Goal: Information Seeking & Learning: Check status

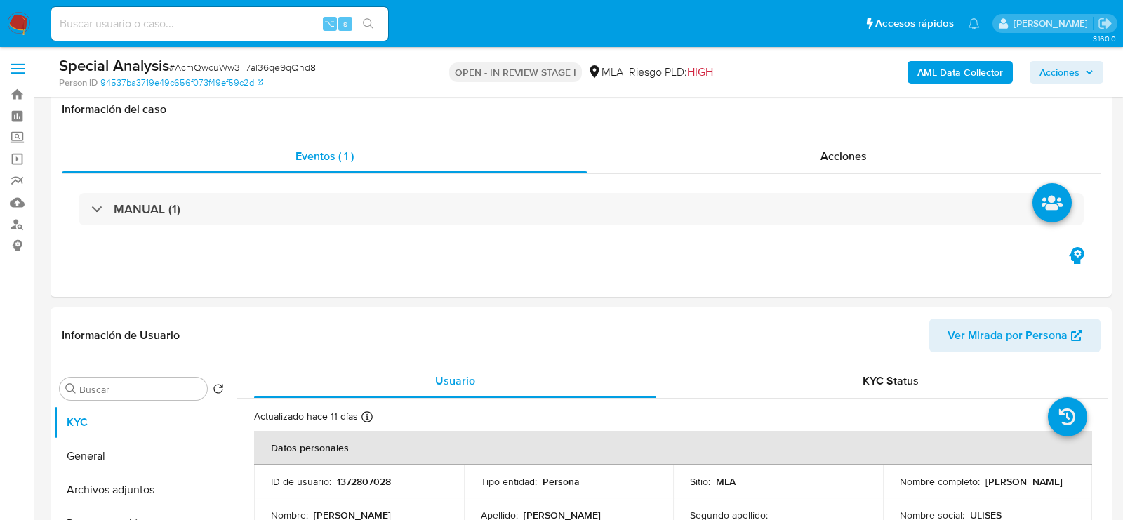
select select "10"
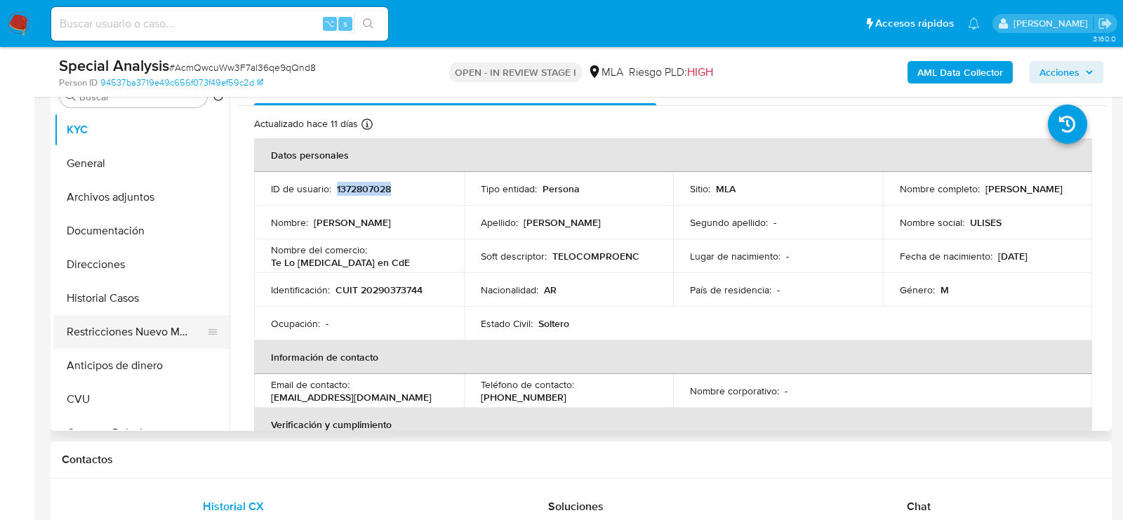
scroll to position [293, 0]
click at [114, 335] on button "Restricciones Nuevo Mundo" at bounding box center [136, 332] width 164 height 34
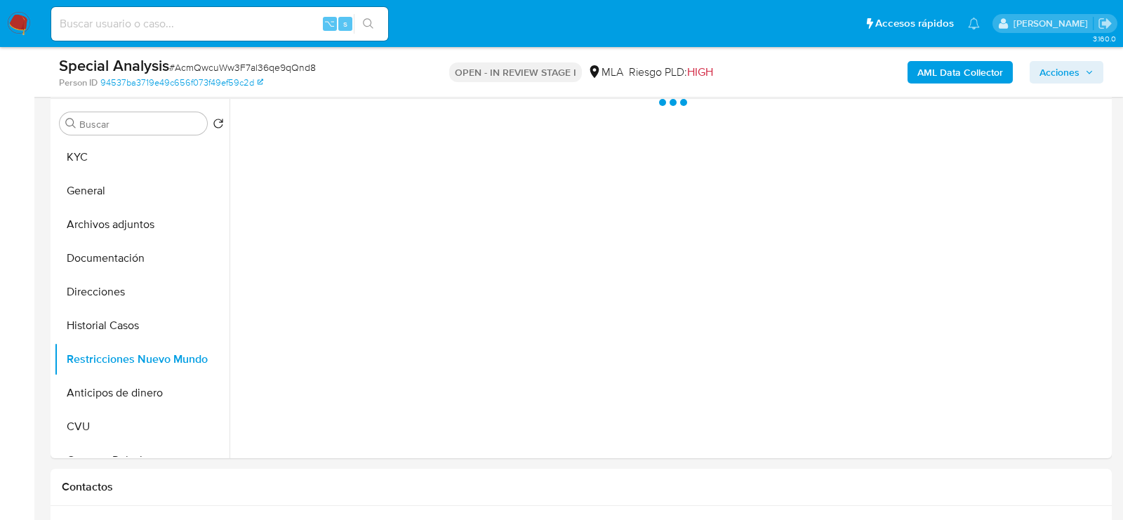
scroll to position [263, 0]
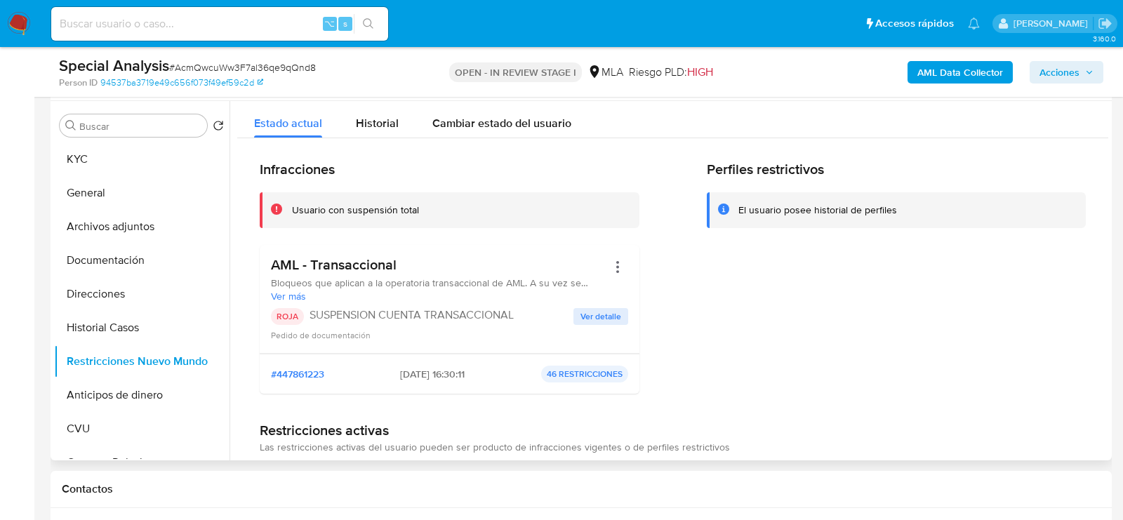
drag, startPoint x: 437, startPoint y: 372, endPoint x: 382, endPoint y: 372, distance: 54.7
click at [382, 372] on div "#447861223 29/07/2025 - 16:30:11 46 RESTRICCIONES" at bounding box center [449, 374] width 357 height 17
click at [79, 151] on button "KYC" at bounding box center [136, 159] width 164 height 34
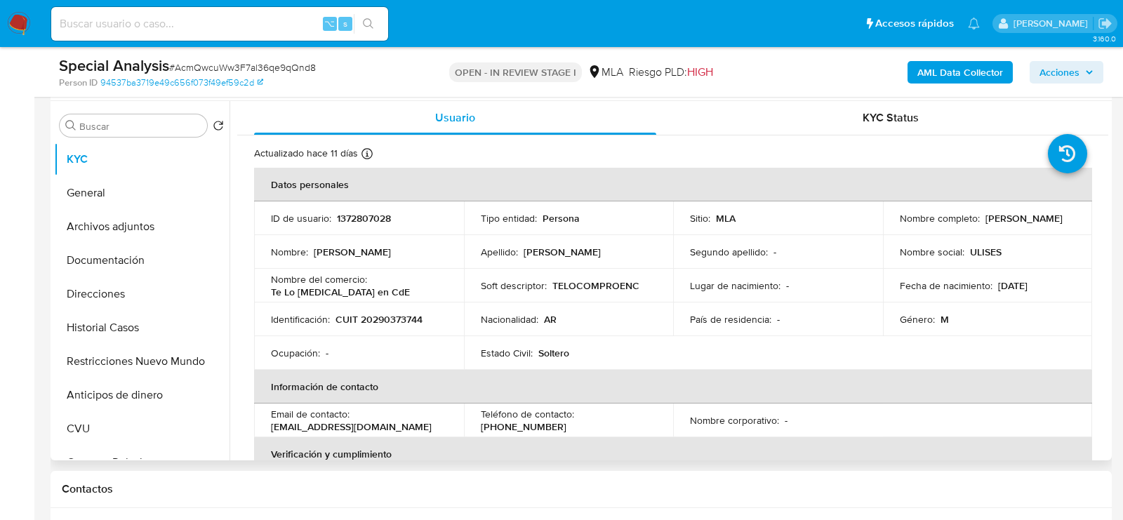
drag, startPoint x: 887, startPoint y: 230, endPoint x: 1007, endPoint y: 229, distance: 120.0
click at [1007, 229] on td "Nombre completo : Ulises Jorge Velazquez" at bounding box center [988, 218] width 210 height 34
drag, startPoint x: 1000, startPoint y: 225, endPoint x: 898, endPoint y: 225, distance: 102.5
click at [900, 225] on div "Nombre completo : Ulises Jorge Velazquez" at bounding box center [988, 218] width 176 height 13
click at [105, 288] on button "Direcciones" at bounding box center [136, 294] width 164 height 34
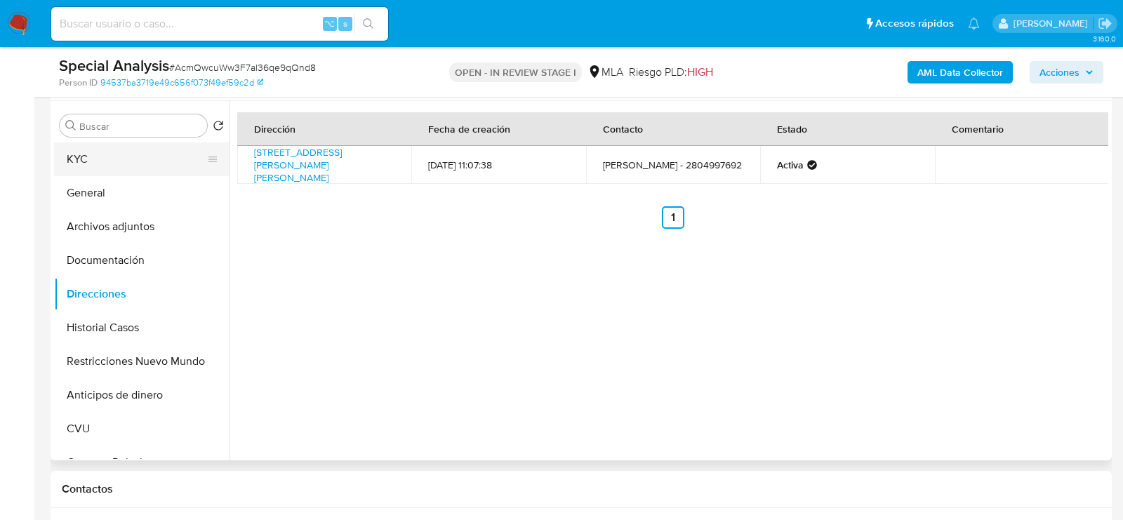
click at [121, 166] on button "KYC" at bounding box center [136, 159] width 164 height 34
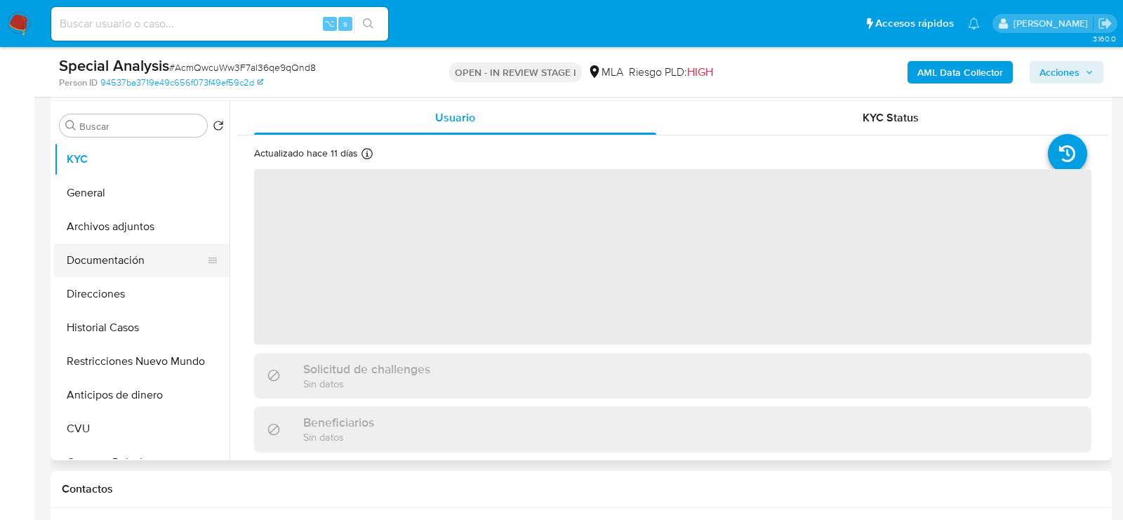
click at [114, 252] on button "Documentación" at bounding box center [136, 261] width 164 height 34
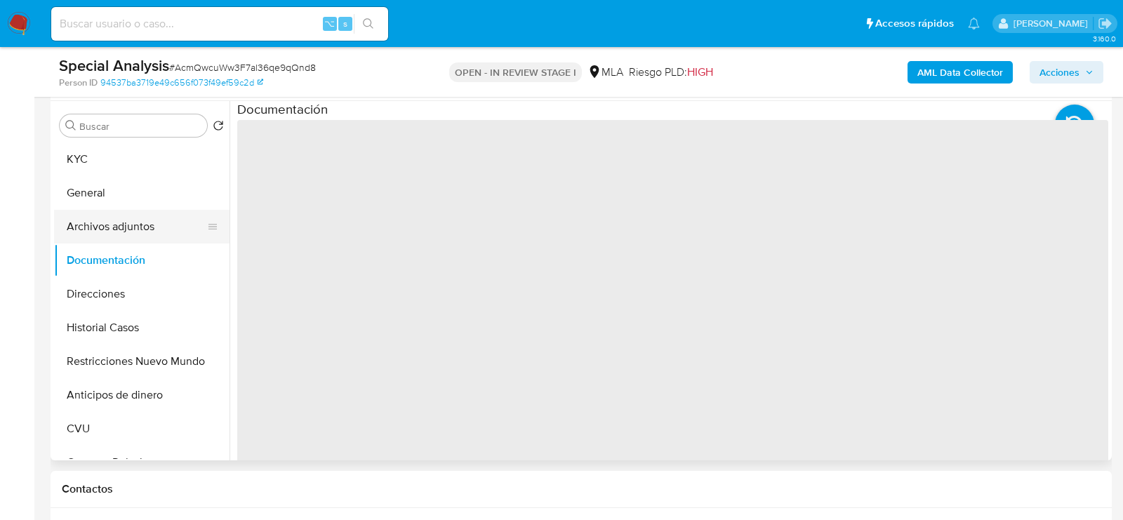
click at [108, 219] on button "Archivos adjuntos" at bounding box center [136, 227] width 164 height 34
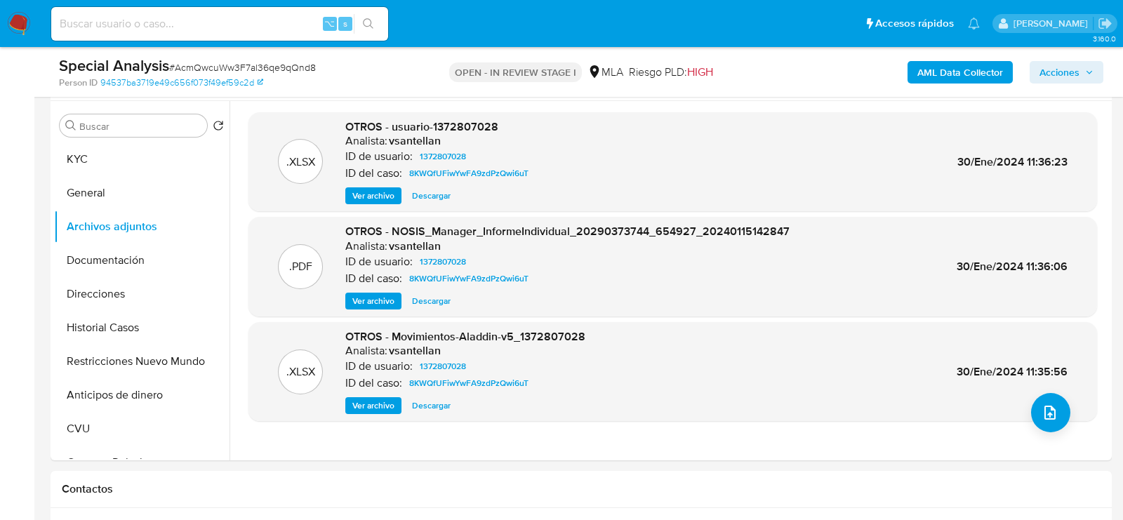
click at [928, 79] on b "AML Data Collector" at bounding box center [960, 72] width 86 height 22
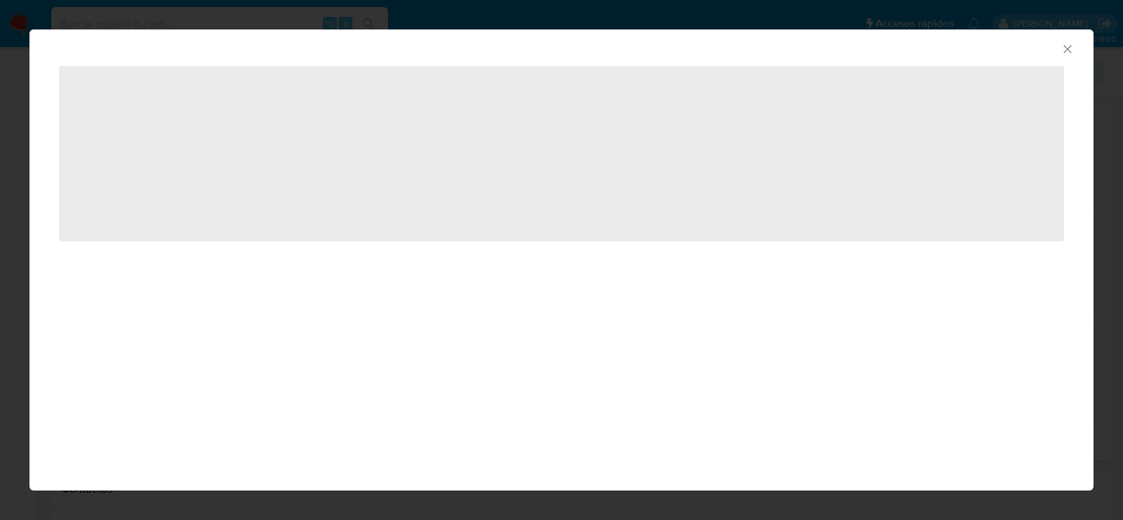
click at [1074, 51] on div "AML Data Collector" at bounding box center [561, 46] width 1064 height 35
click at [1071, 49] on icon "Cerrar ventana" at bounding box center [1067, 49] width 14 height 14
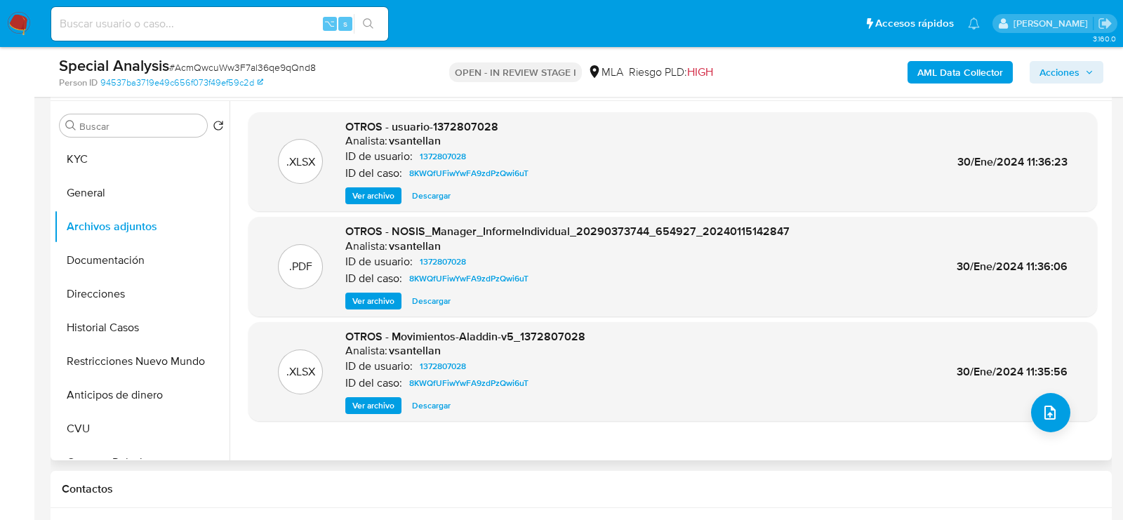
click at [380, 196] on span "Ver archivo" at bounding box center [373, 196] width 42 height 14
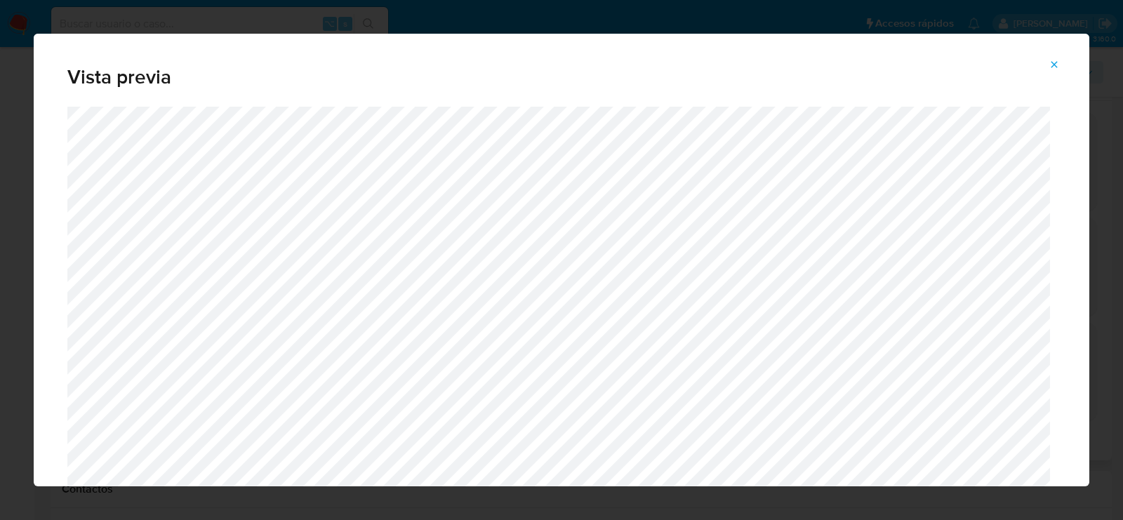
click at [1055, 68] on icon "Attachment preview" at bounding box center [1053, 64] width 11 height 11
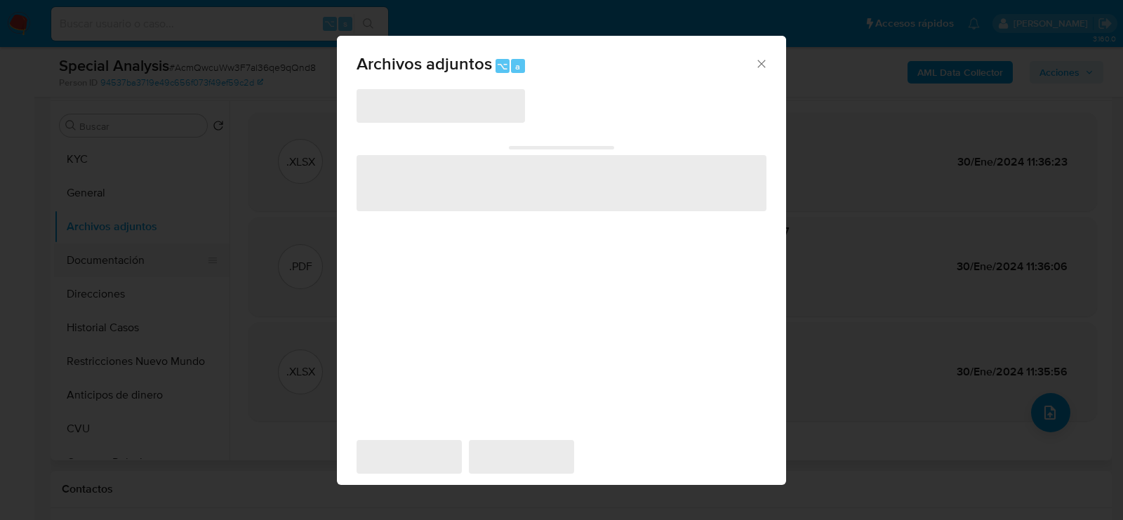
scroll to position [254, 0]
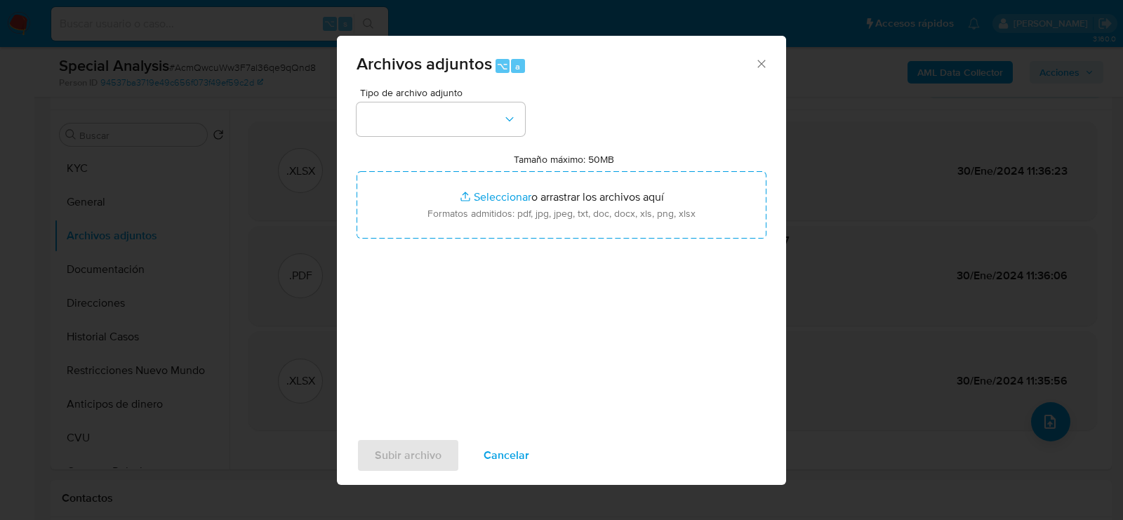
click at [507, 99] on div "Tipo de archivo adjunto" at bounding box center [441, 112] width 168 height 48
click at [507, 116] on icon "button" at bounding box center [509, 119] width 14 height 14
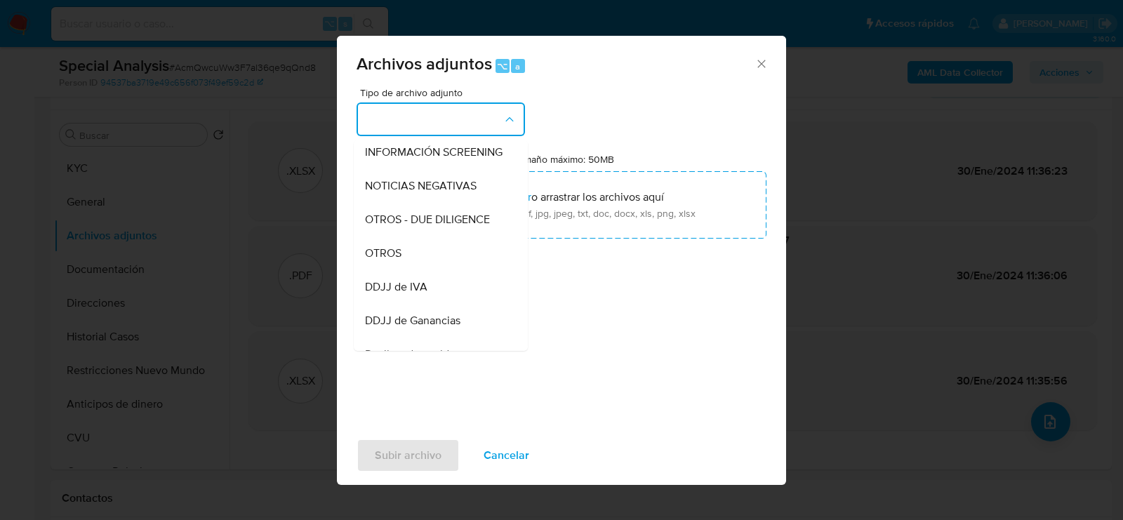
scroll to position [174, 0]
click at [472, 248] on div "OTROS" at bounding box center [436, 253] width 143 height 34
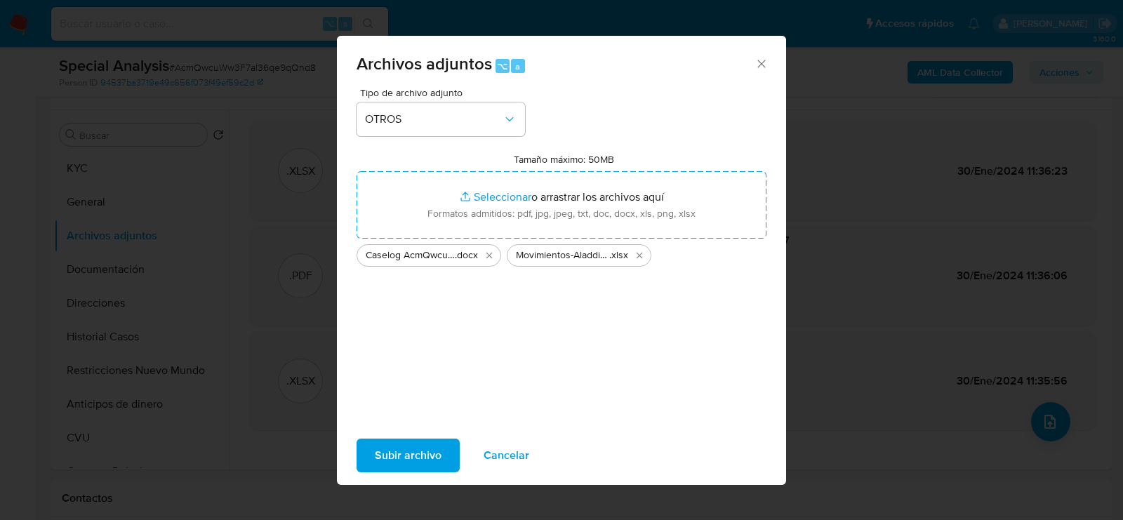
click at [437, 456] on span "Subir archivo" at bounding box center [408, 455] width 67 height 31
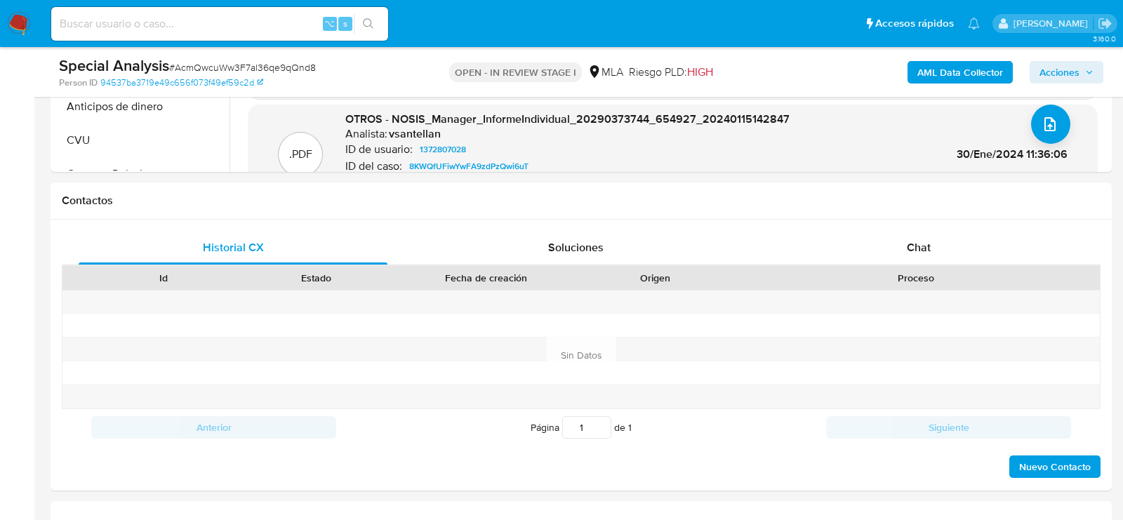
scroll to position [564, 0]
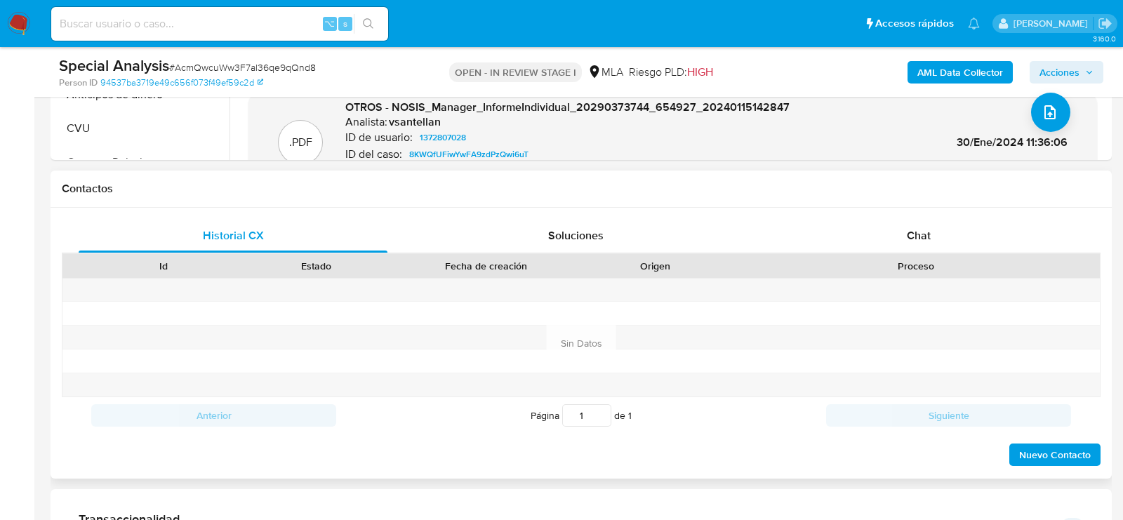
click at [874, 211] on div "Historial CX Soluciones Chat Id Estado Fecha de creación Origen Proceso Anterio…" at bounding box center [581, 343] width 1061 height 271
click at [874, 242] on div "Chat" at bounding box center [918, 236] width 309 height 34
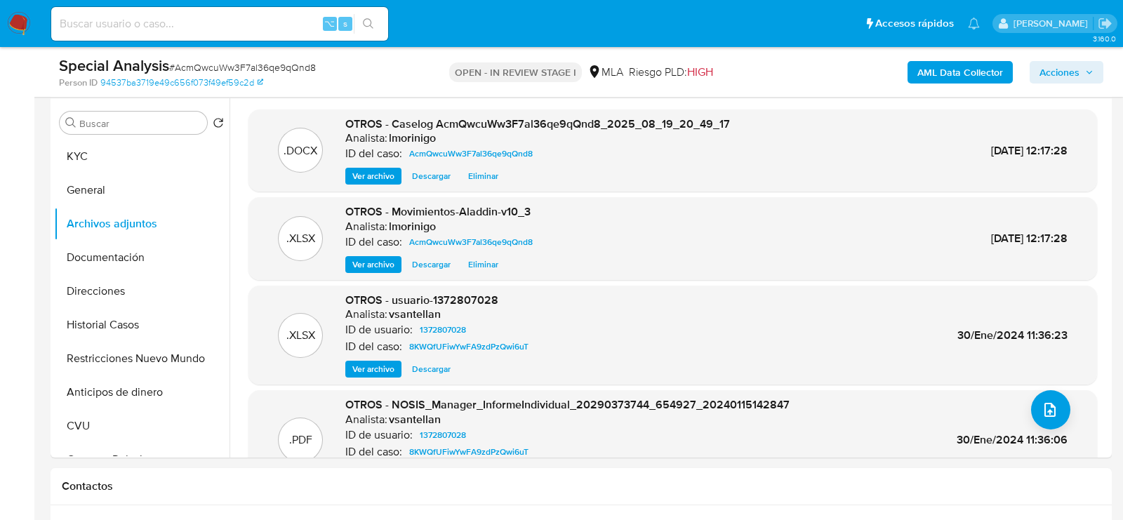
scroll to position [306, 0]
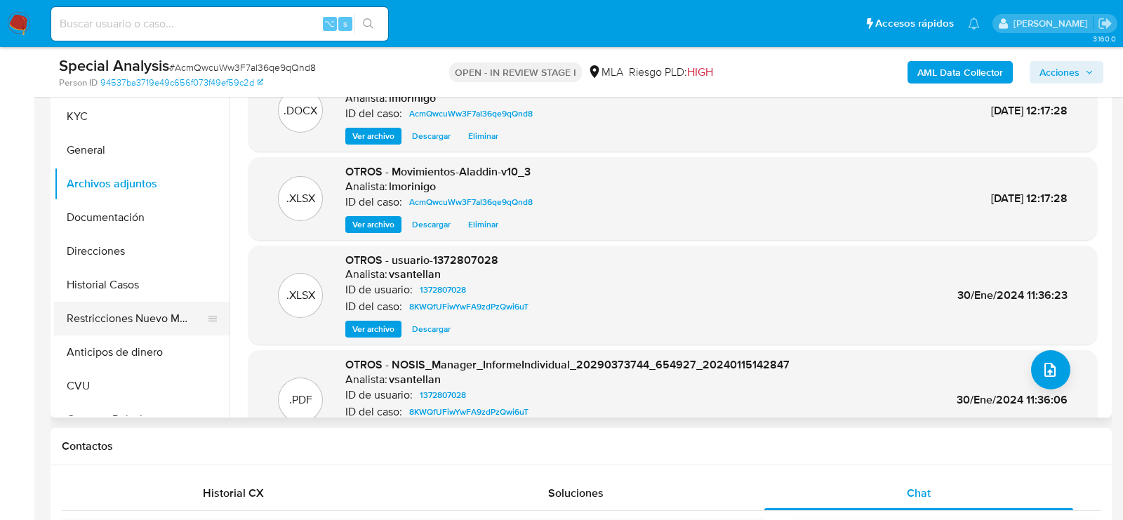
click at [128, 309] on button "Restricciones Nuevo Mundo" at bounding box center [136, 319] width 164 height 34
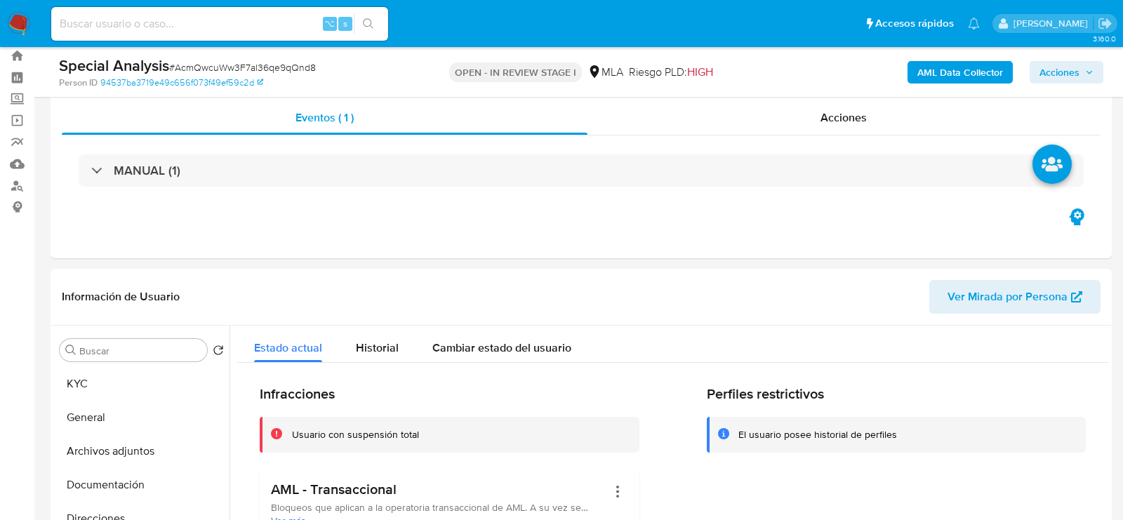
scroll to position [0, 0]
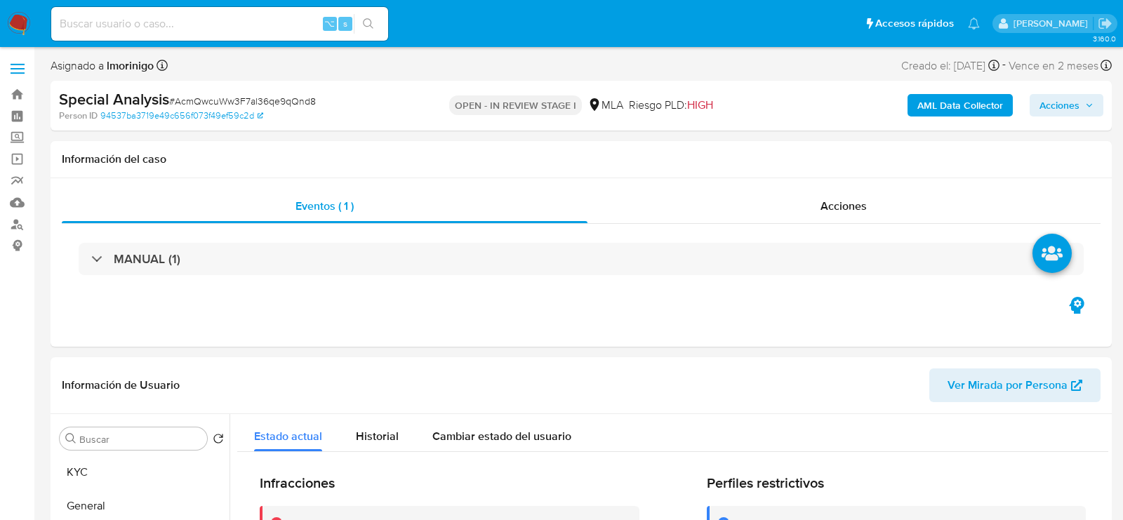
click at [1055, 92] on div "AML Data Collector Acciones" at bounding box center [931, 105] width 345 height 33
click at [1055, 120] on div "AML Data Collector Acciones" at bounding box center [931, 105] width 345 height 33
click at [1050, 103] on span "Acciones" at bounding box center [1059, 105] width 40 height 22
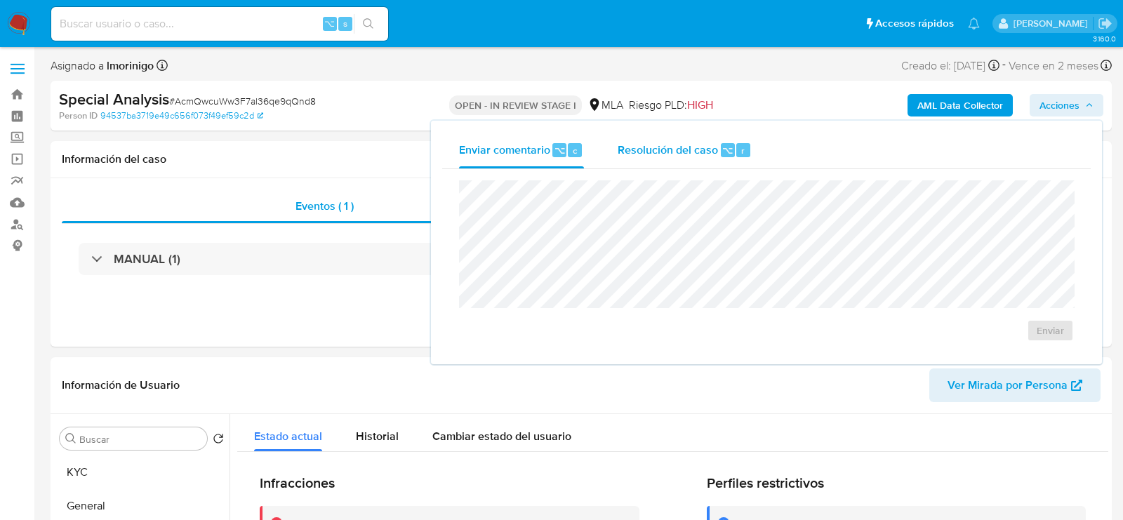
click at [672, 155] on span "Resolución del caso" at bounding box center [668, 150] width 100 height 16
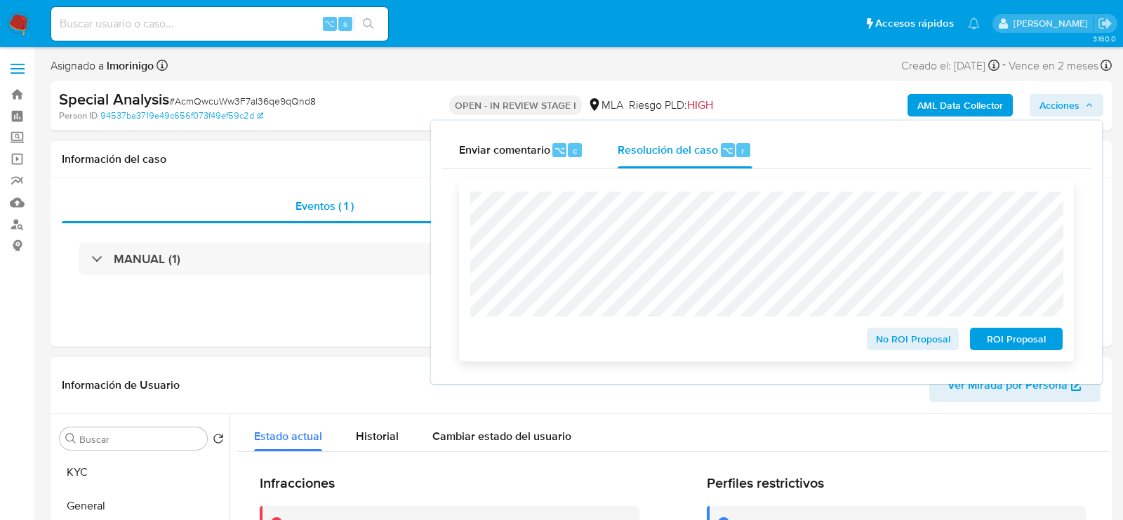
click at [1015, 340] on span "ROI Proposal" at bounding box center [1016, 339] width 73 height 20
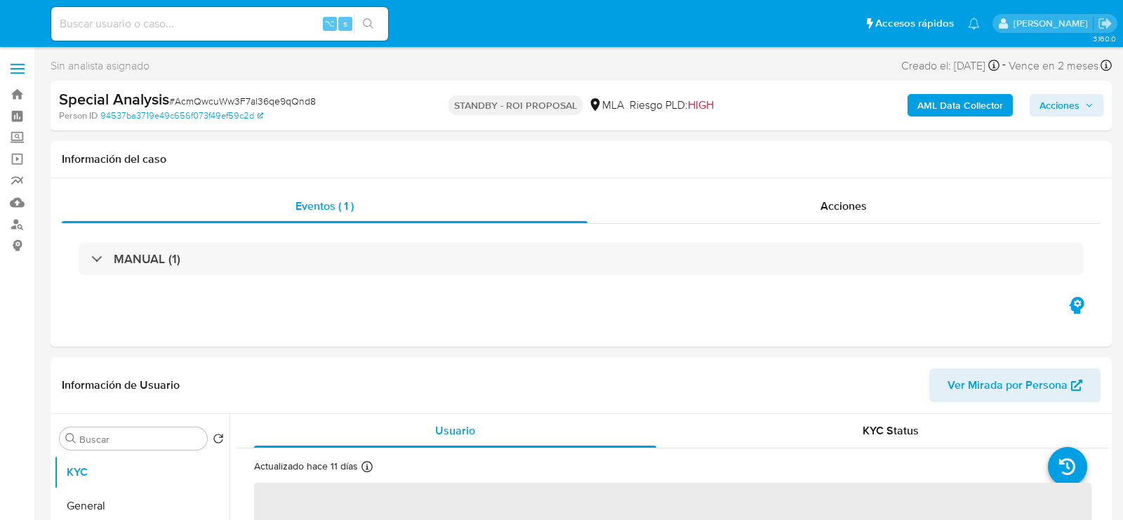
select select "10"
click at [177, 21] on input at bounding box center [219, 24] width 337 height 18
paste input "NlNvoDUe5k60FKqg1ePCd1II"
type input "NlNvoDUe5k60FKqg1ePCd1II"
select select "10"
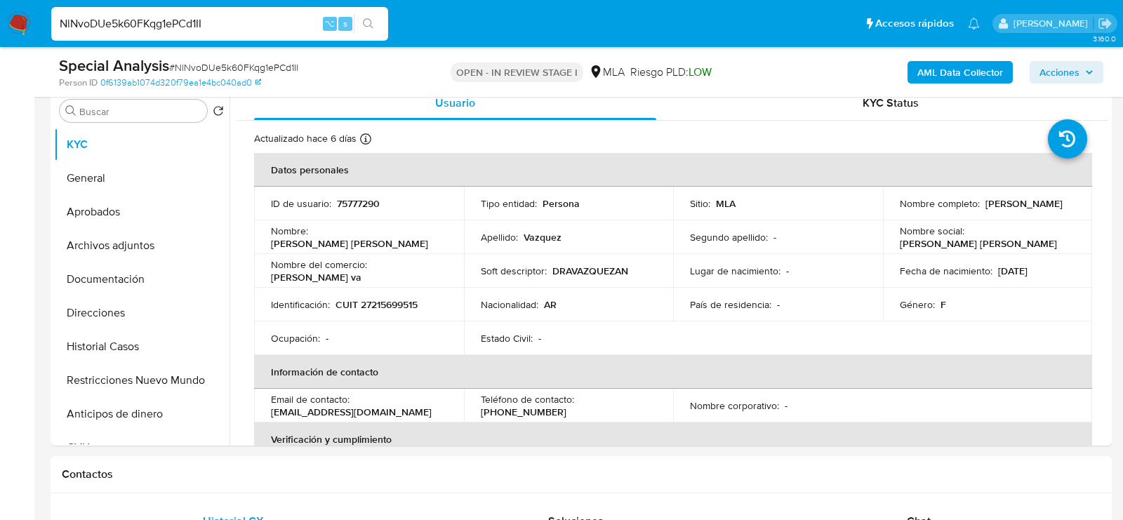
scroll to position [344, 0]
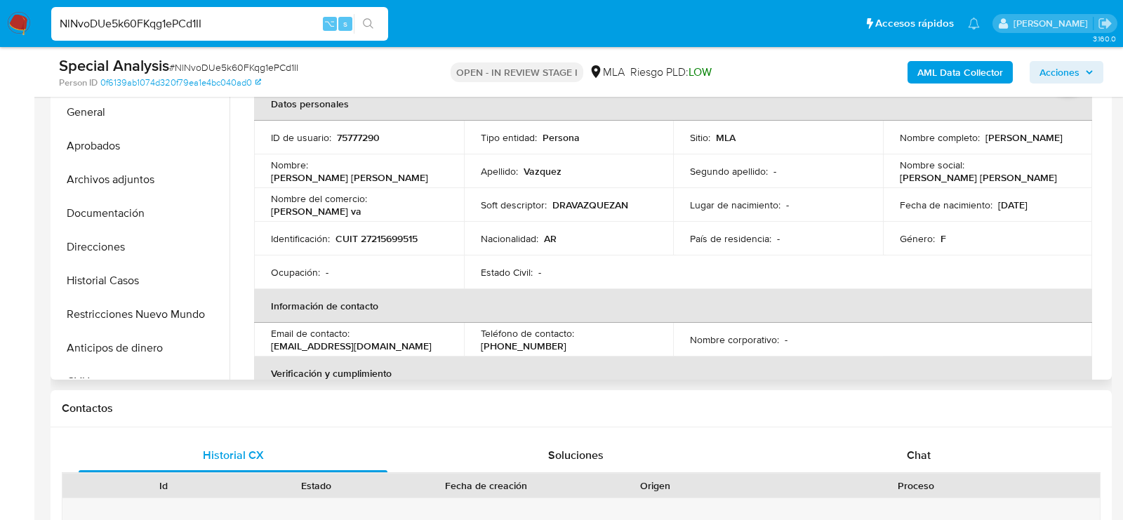
click at [340, 137] on p "75777290" at bounding box center [358, 137] width 43 height 13
copy p "75777290"
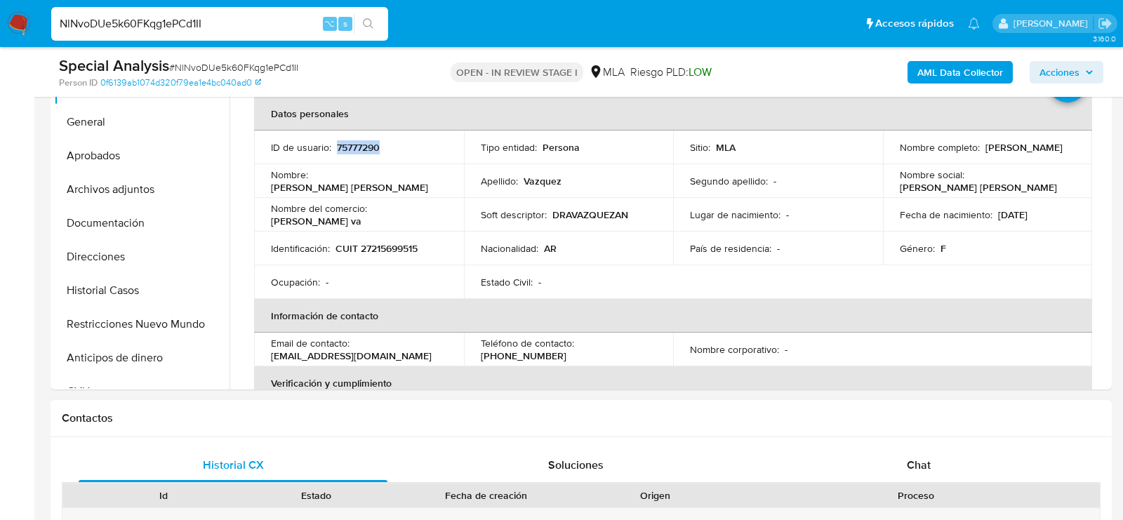
scroll to position [331, 0]
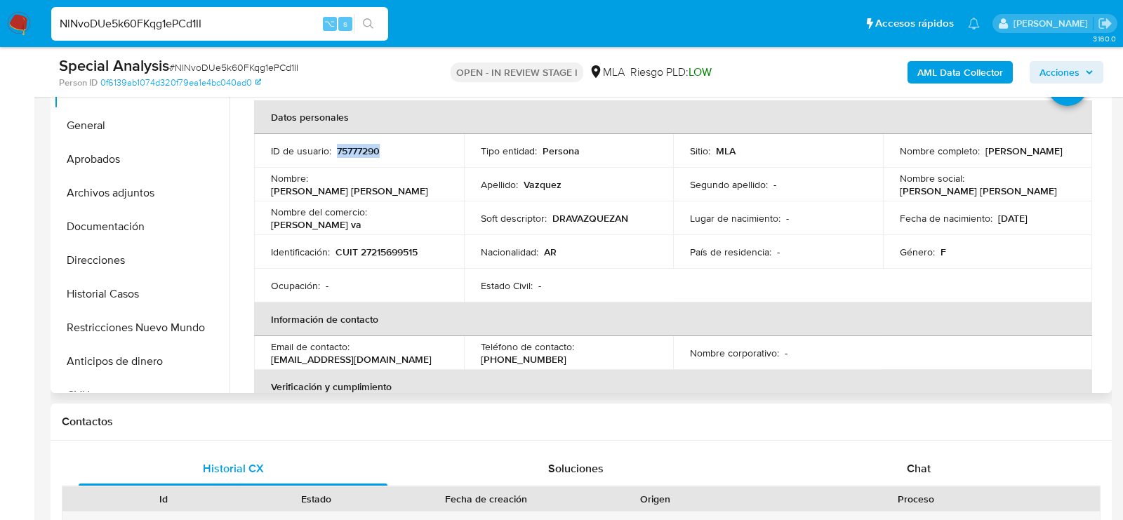
copy p "75777290"
click at [165, 18] on input "NlNvoDUe5k60FKqg1ePCd1II" at bounding box center [219, 24] width 337 height 18
paste input "iiekIam0OQwpJTeBvvM0SjIL"
type input "iiekIam0OQwpJTeBvvM0SjIL"
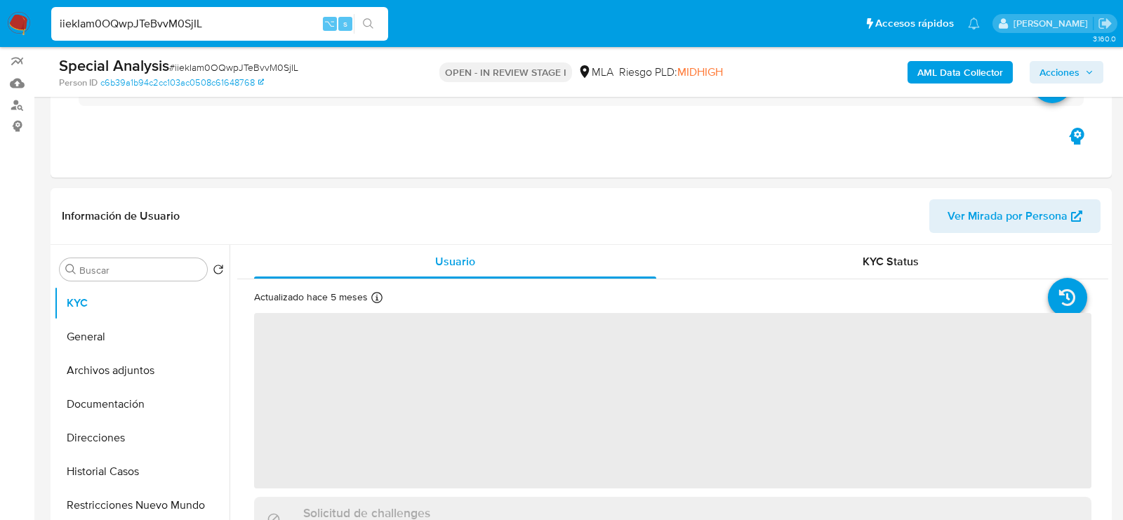
scroll to position [165, 0]
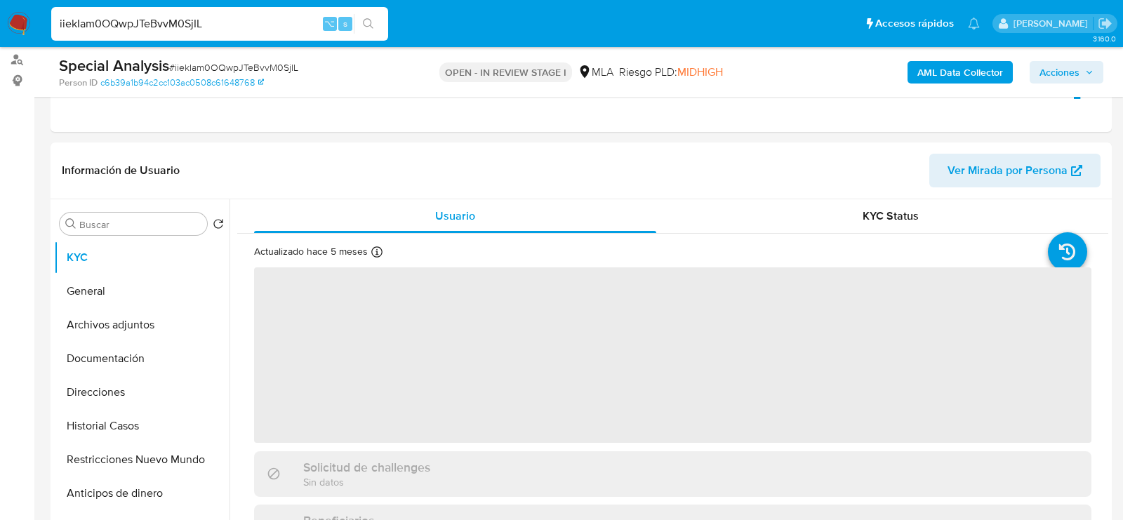
select select "10"
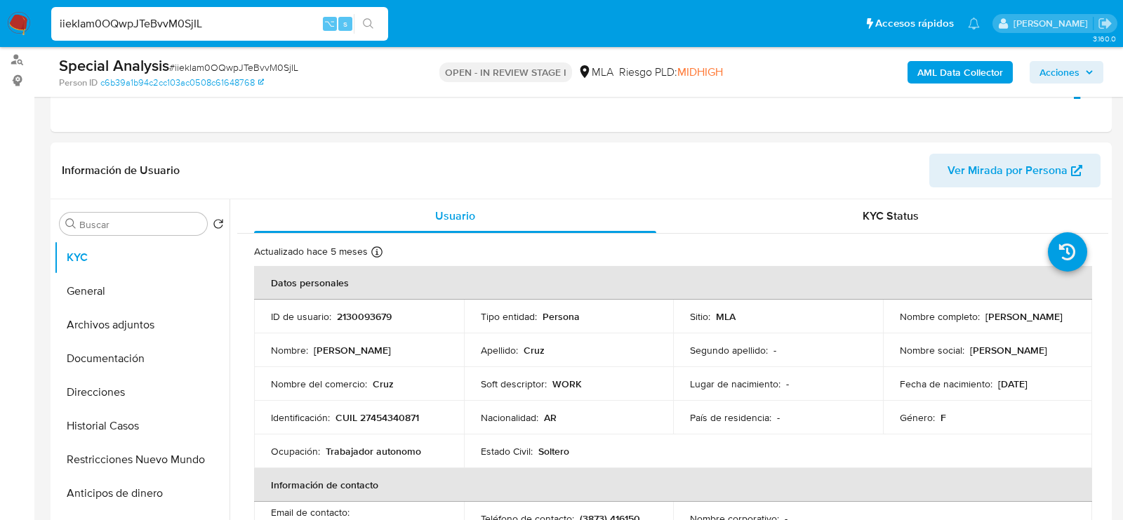
click at [213, 33] on div "iiekIam0OQwpJTeBvvM0SjIL ⌥ s" at bounding box center [219, 24] width 337 height 34
click at [212, 25] on input "iiekIam0OQwpJTeBvvM0SjIL" at bounding box center [219, 24] width 337 height 18
paste input "VDZYzZUnZDjPTHfRHmsutVCi"
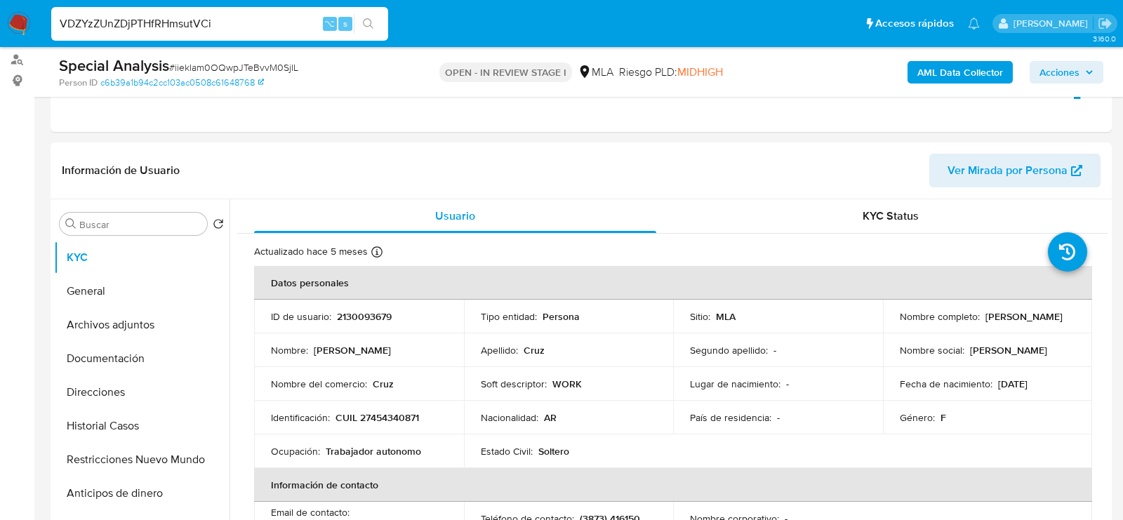
type input "VDZYzZUnZDjPTHfRHmsutVCi"
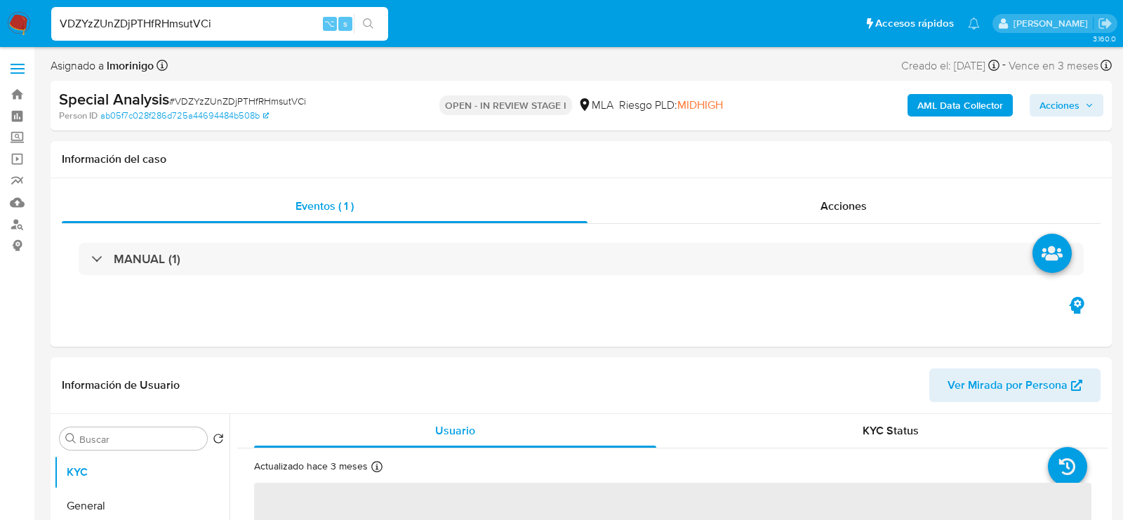
select select "10"
click at [187, 24] on input "VDZYzZUnZDjPTHfRHmsutVCi" at bounding box center [219, 24] width 337 height 18
paste input "QPaEMpuqQIexfvNuG3Ju9gu4"
type input "QPaEMpuqQIexfvNuG3Ju9gu4"
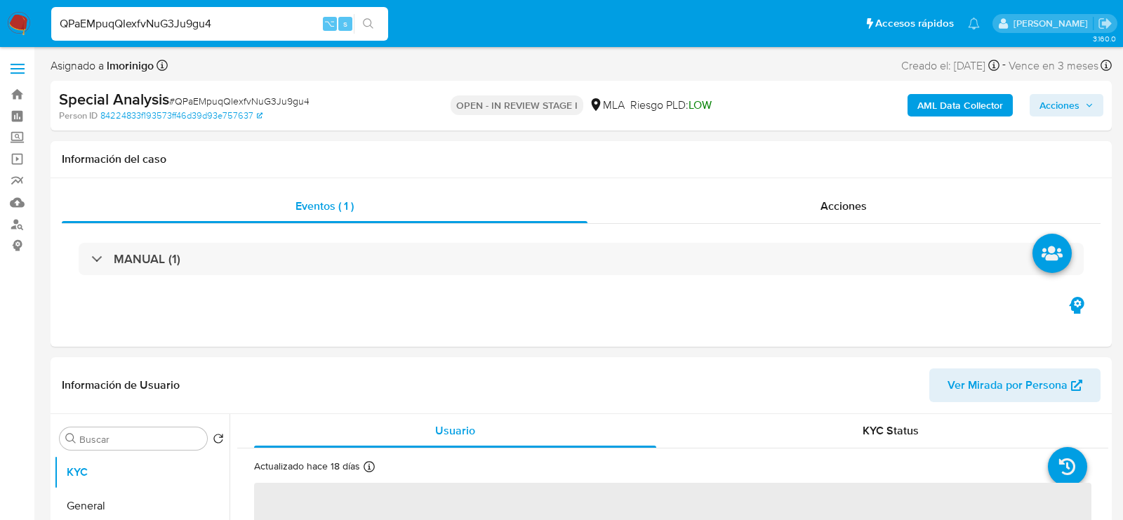
select select "10"
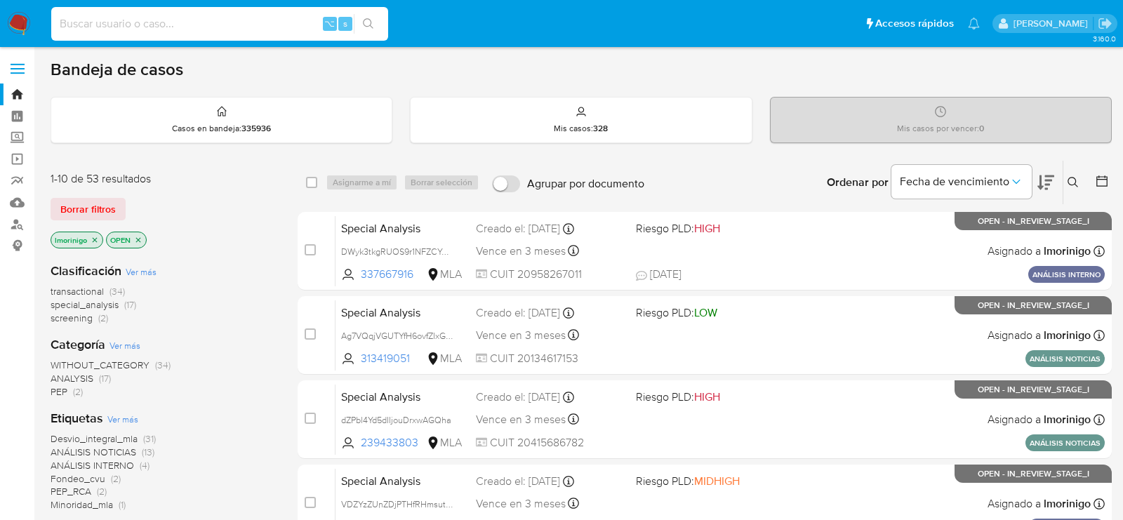
click at [211, 17] on input at bounding box center [219, 24] width 337 height 18
paste input "zoU9atrxNJ0hhMeeylybpmqC"
type input "zoU9atrxNJ0hhMeeylybpmqC"
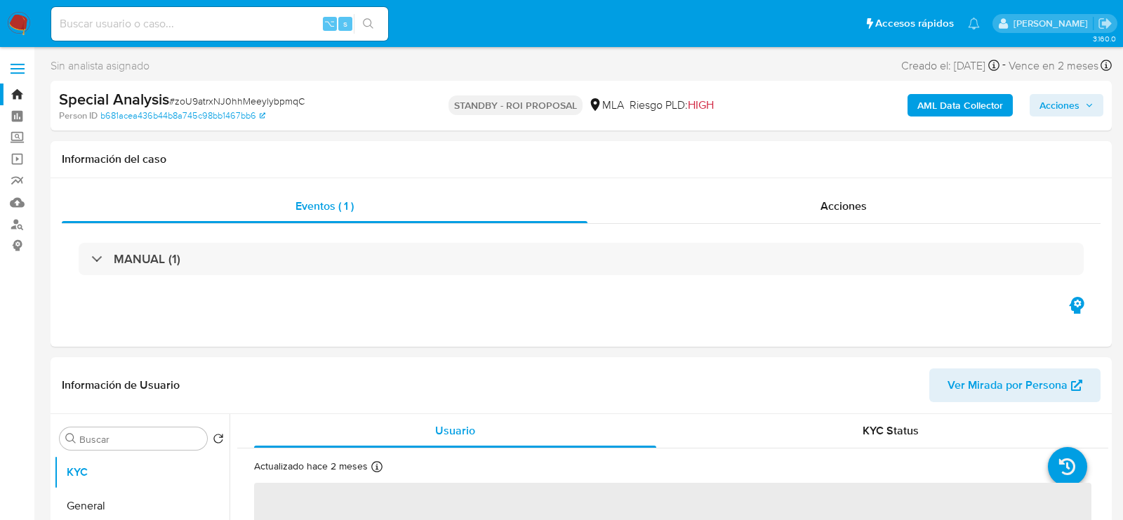
select select "10"
click at [156, 39] on div "⌥ s" at bounding box center [219, 24] width 337 height 34
click at [149, 29] on input at bounding box center [219, 24] width 337 height 18
paste input "AcmQwcuWw3F7al36qe9qQnd8"
type input "AcmQwcuWw3F7al36qe9qQnd8"
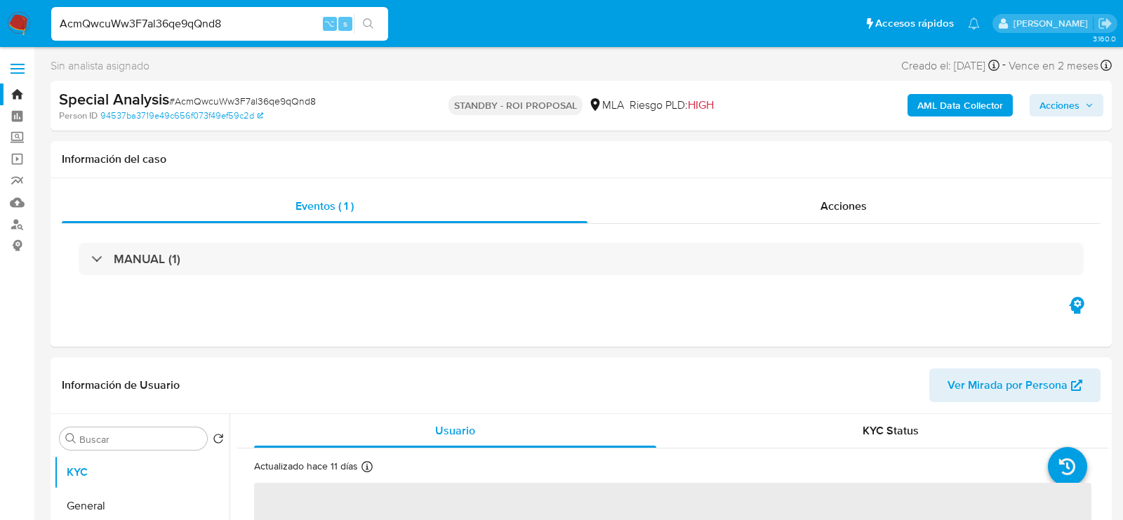
select select "10"
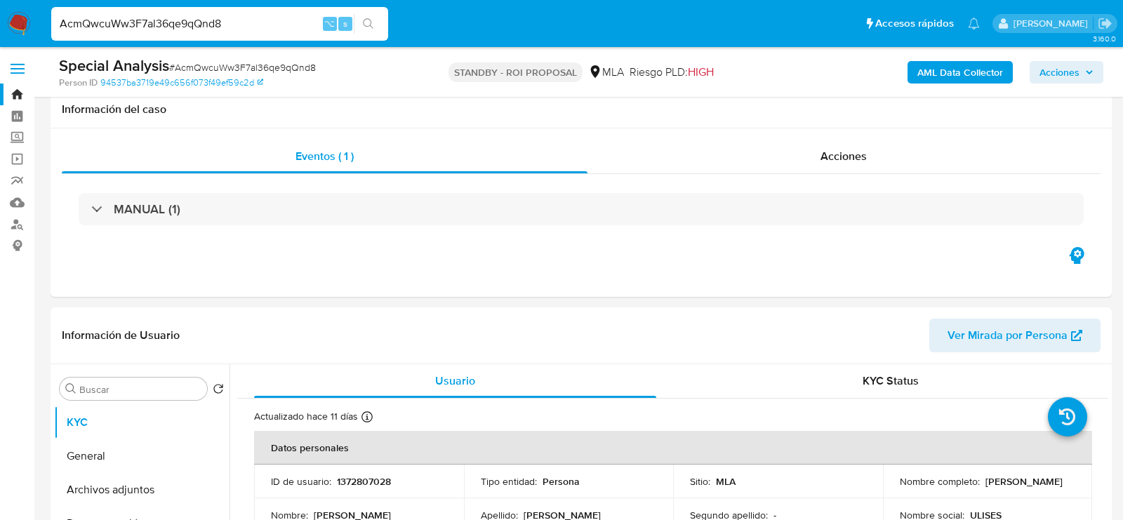
scroll to position [74, 0]
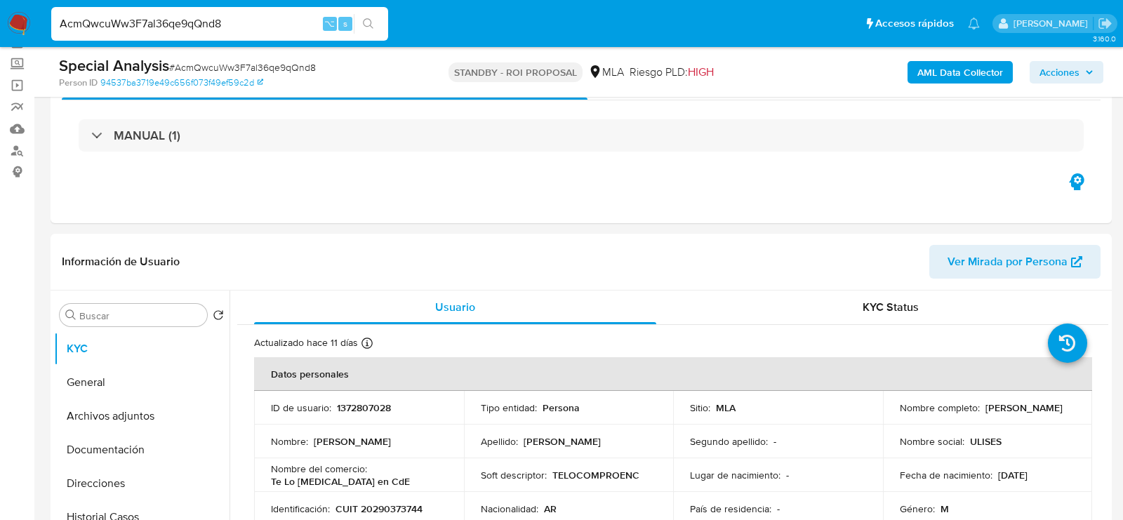
click at [172, 22] on input "AcmQwcuWw3F7al36qe9qQnd8" at bounding box center [219, 24] width 337 height 18
paste input "NlNvoDUe5k60FKqg1ePCd1II"
type input "NlNvoDUe5k60FKqg1ePCd1II"
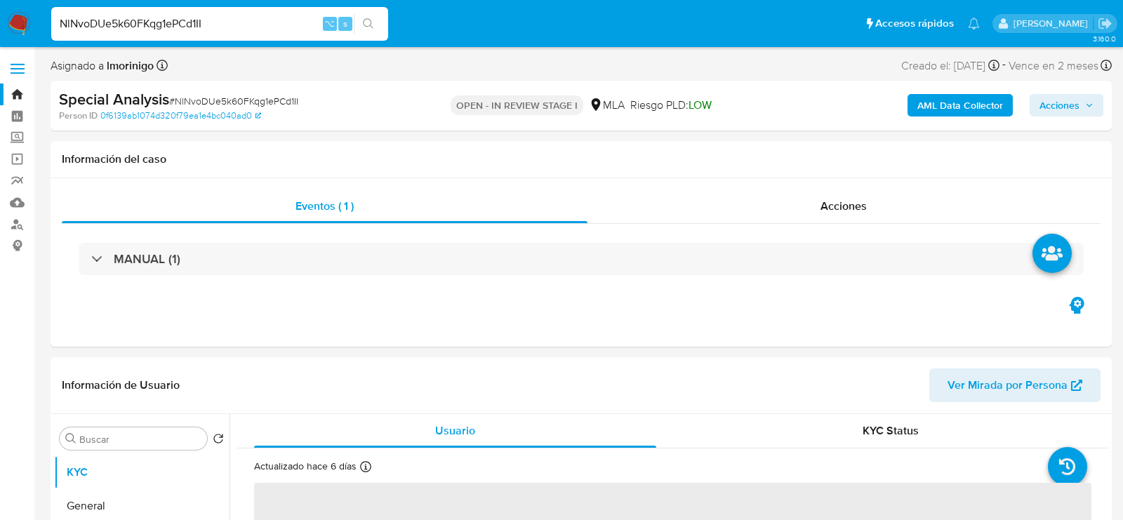
select select "10"
click at [183, 13] on div "NlNvoDUe5k60FKqg1ePCd1II ⌥ s" at bounding box center [219, 24] width 337 height 34
click at [183, 17] on input "NlNvoDUe5k60FKqg1ePCd1II" at bounding box center [219, 24] width 337 height 18
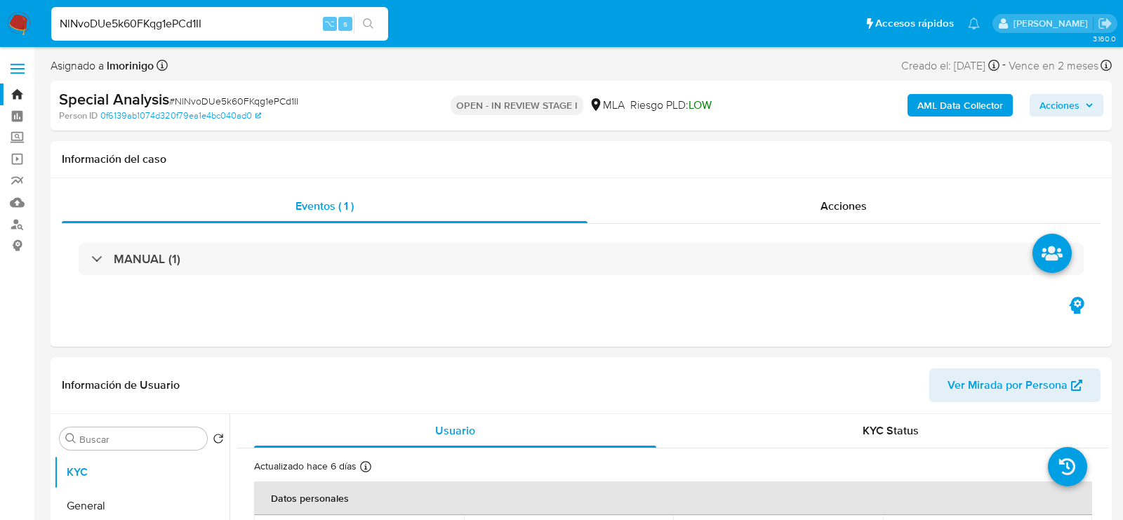
click at [183, 17] on input "NlNvoDUe5k60FKqg1ePCd1II" at bounding box center [219, 24] width 337 height 18
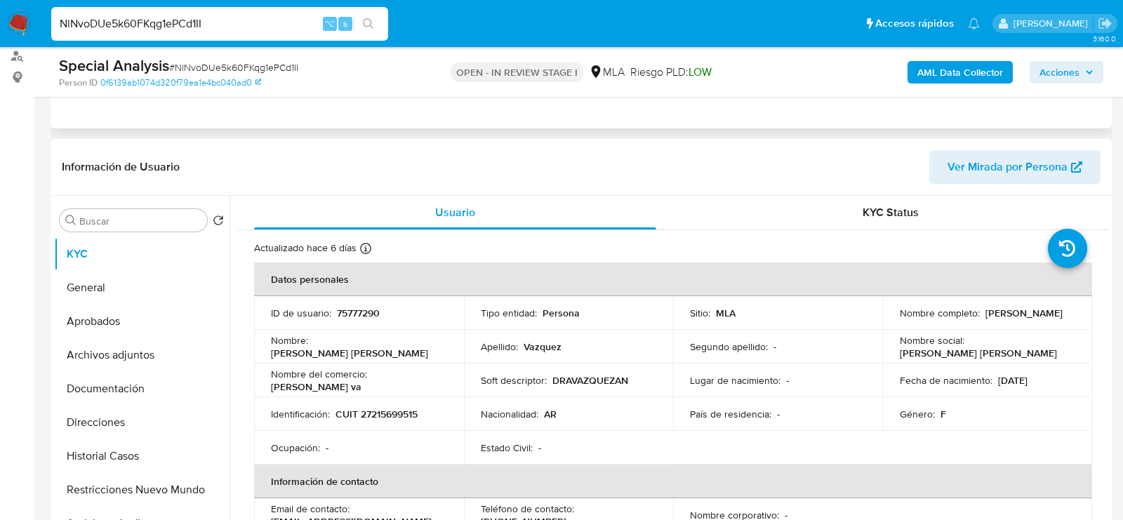
scroll to position [172, 0]
